Goal: Task Accomplishment & Management: Manage account settings

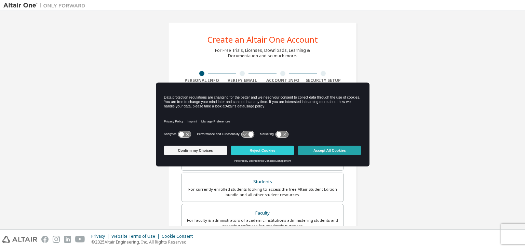
click at [341, 151] on button "Accept All Cookies" at bounding box center [329, 151] width 63 height 10
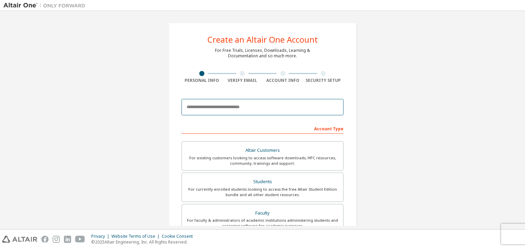
click at [219, 105] on input "email" at bounding box center [262, 107] width 162 height 16
click at [191, 110] on input "email" at bounding box center [262, 107] width 162 height 16
type input "*"
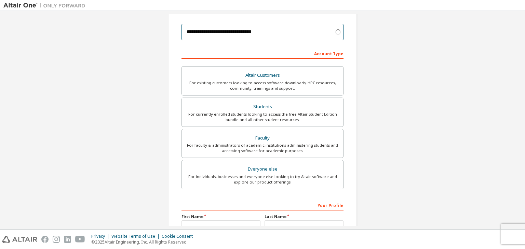
scroll to position [83, 0]
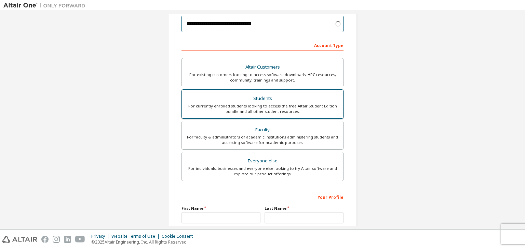
type input "**********"
click at [288, 104] on div "For currently enrolled students looking to access the free Altair Student Editi…" at bounding box center [262, 109] width 153 height 11
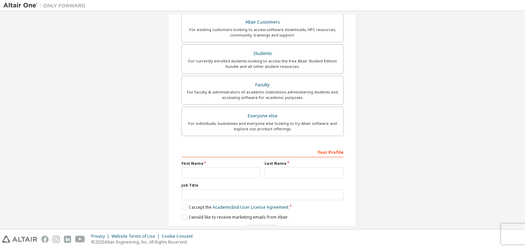
scroll to position [149, 0]
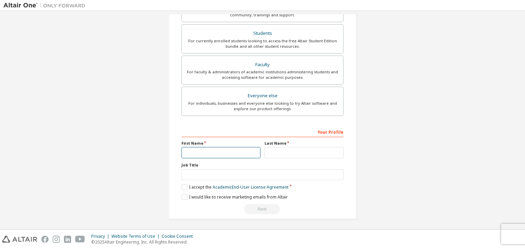
click at [221, 154] on input "text" at bounding box center [220, 152] width 79 height 11
type input "**********"
click at [285, 154] on input "text" at bounding box center [303, 152] width 79 height 11
click at [285, 154] on input "*" at bounding box center [303, 152] width 79 height 11
type input "*******"
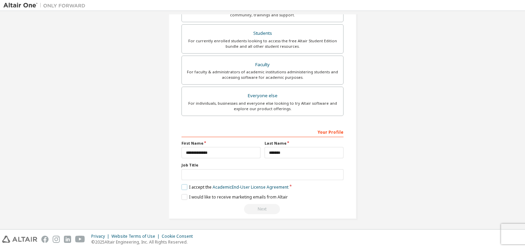
click at [182, 185] on label "I accept the Academic End-User License Agreement" at bounding box center [234, 187] width 107 height 6
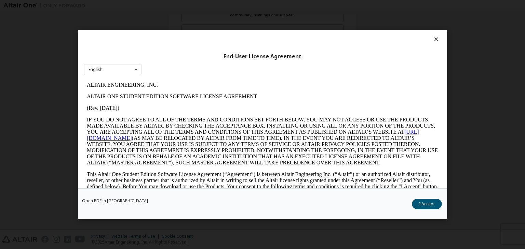
scroll to position [0, 0]
click at [420, 205] on button "I Accept" at bounding box center [427, 204] width 30 height 10
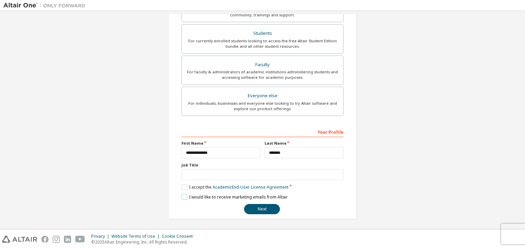
click at [183, 195] on label "I would like to receive marketing emails from Altair" at bounding box center [234, 197] width 106 height 6
click at [188, 197] on label "I would like to receive marketing emails from Altair" at bounding box center [234, 197] width 106 height 6
click at [253, 207] on button "Next" at bounding box center [262, 209] width 36 height 10
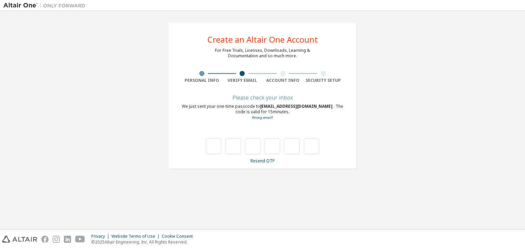
type input "*"
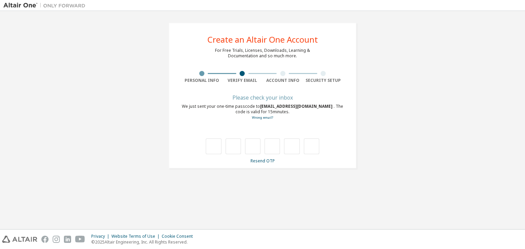
type input "*"
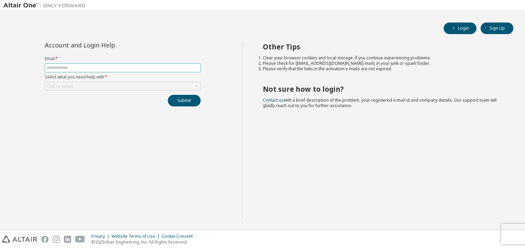
click at [106, 70] on input "text" at bounding box center [122, 67] width 152 height 5
click at [98, 67] on input "text" at bounding box center [122, 67] width 152 height 5
type input "**********"
click at [64, 85] on div "Click to select" at bounding box center [59, 86] width 27 height 5
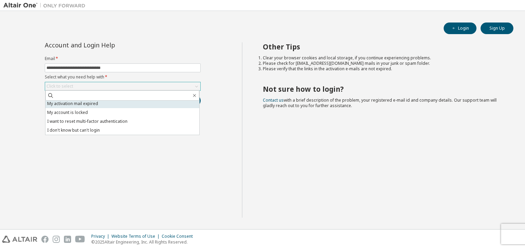
scroll to position [19, 0]
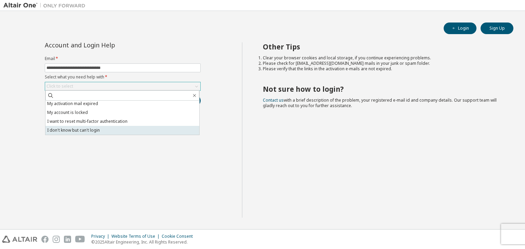
click at [84, 133] on li "I don't know but can't login" at bounding box center [122, 130] width 154 height 9
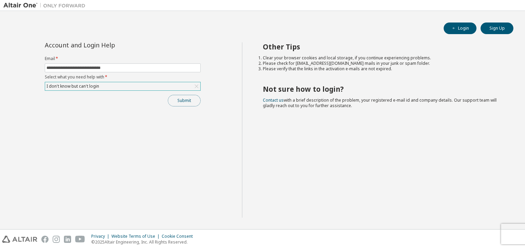
click at [199, 101] on button "Submit" at bounding box center [184, 101] width 33 height 12
click at [178, 104] on button "Submit" at bounding box center [184, 101] width 33 height 12
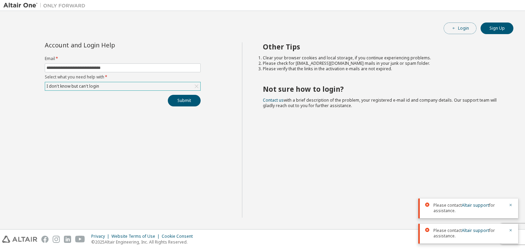
click at [459, 24] on button "Login" at bounding box center [459, 29] width 33 height 12
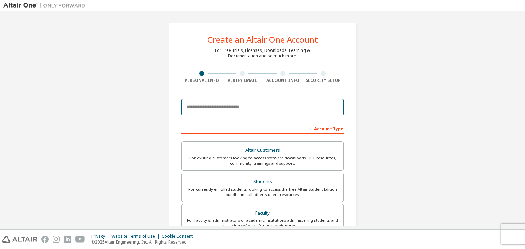
click at [233, 100] on input "email" at bounding box center [262, 107] width 162 height 16
type input "**********"
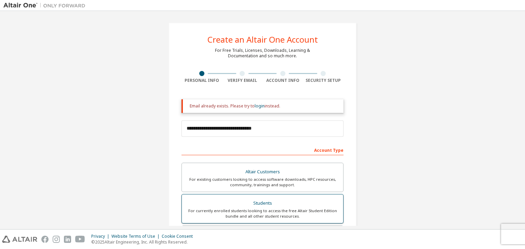
click at [221, 193] on div "Altair Customers For existing customers looking to access software downloads, H…" at bounding box center [262, 225] width 162 height 125
click at [257, 107] on link "login" at bounding box center [259, 106] width 10 height 6
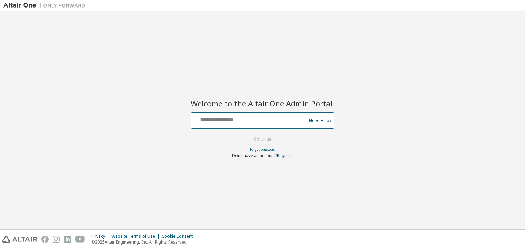
click at [237, 121] on input "text" at bounding box center [250, 119] width 112 height 10
type input "**********"
click at [262, 121] on input "**********" at bounding box center [250, 119] width 112 height 10
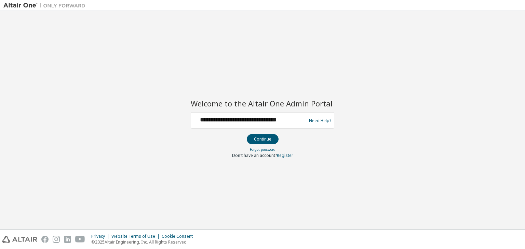
click at [260, 124] on div "**********" at bounding box center [250, 120] width 112 height 13
click at [289, 139] on form "**********" at bounding box center [262, 135] width 143 height 46
click at [268, 139] on button "Continue" at bounding box center [263, 139] width 32 height 10
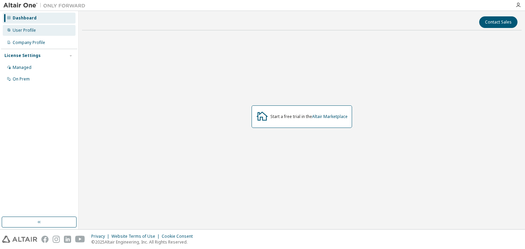
click at [33, 34] on div "User Profile" at bounding box center [39, 30] width 73 height 11
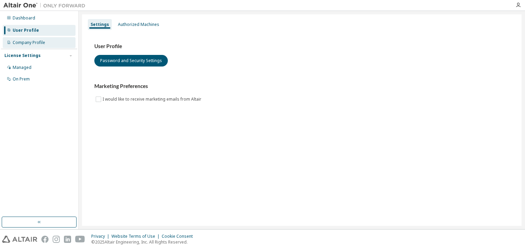
click at [36, 43] on div "Company Profile" at bounding box center [29, 42] width 32 height 5
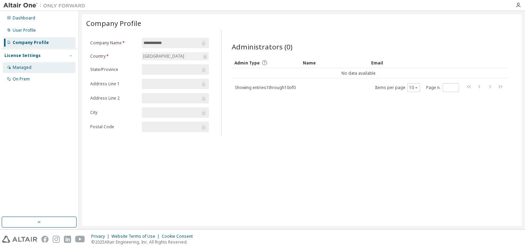
click at [32, 68] on div "Managed" at bounding box center [39, 67] width 73 height 11
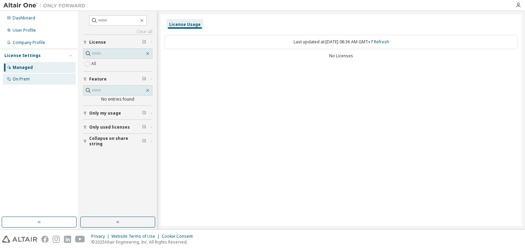
click at [33, 78] on div "On Prem" at bounding box center [39, 79] width 73 height 11
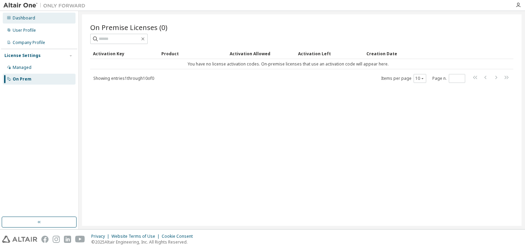
click at [27, 18] on div "Dashboard" at bounding box center [24, 17] width 23 height 5
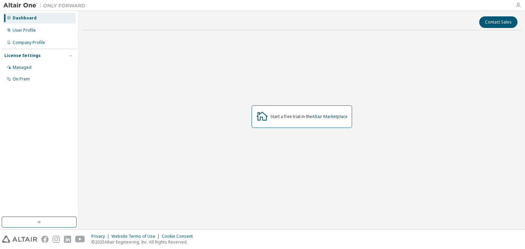
click at [520, 6] on icon "button" at bounding box center [517, 4] width 5 height 5
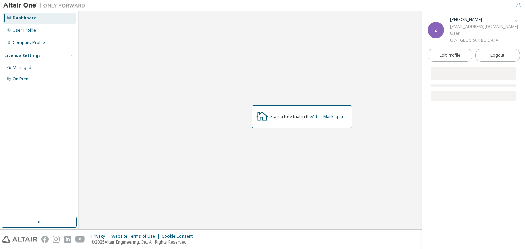
click at [395, 29] on div "Contact Sales Start a free trial in the Altair Marketplace" at bounding box center [301, 120] width 439 height 212
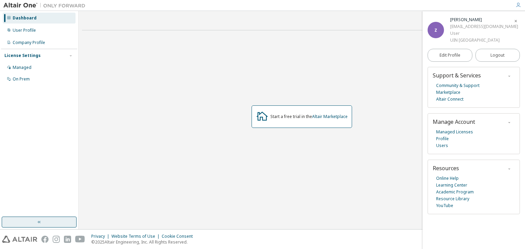
click at [42, 221] on button "button" at bounding box center [39, 222] width 75 height 11
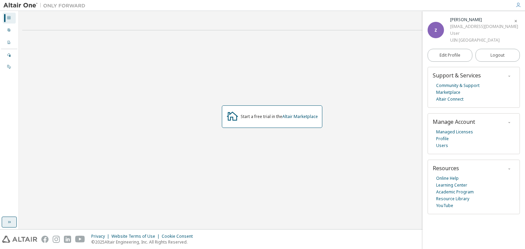
click at [5, 223] on button "button" at bounding box center [9, 222] width 15 height 11
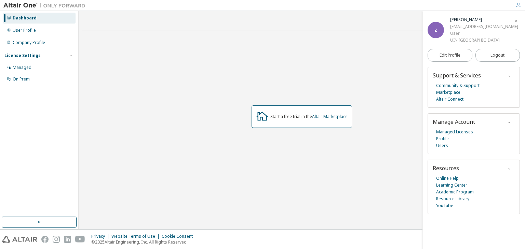
click at [515, 20] on icon "button" at bounding box center [515, 21] width 4 height 4
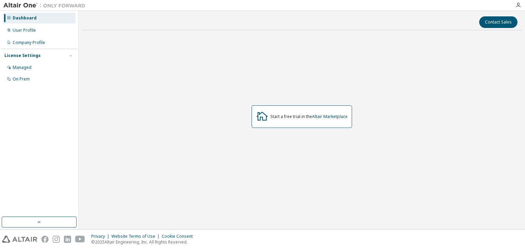
click at [245, 99] on div "Start a free trial in the Altair Marketplace" at bounding box center [301, 117] width 439 height 162
